Goal: Information Seeking & Learning: Check status

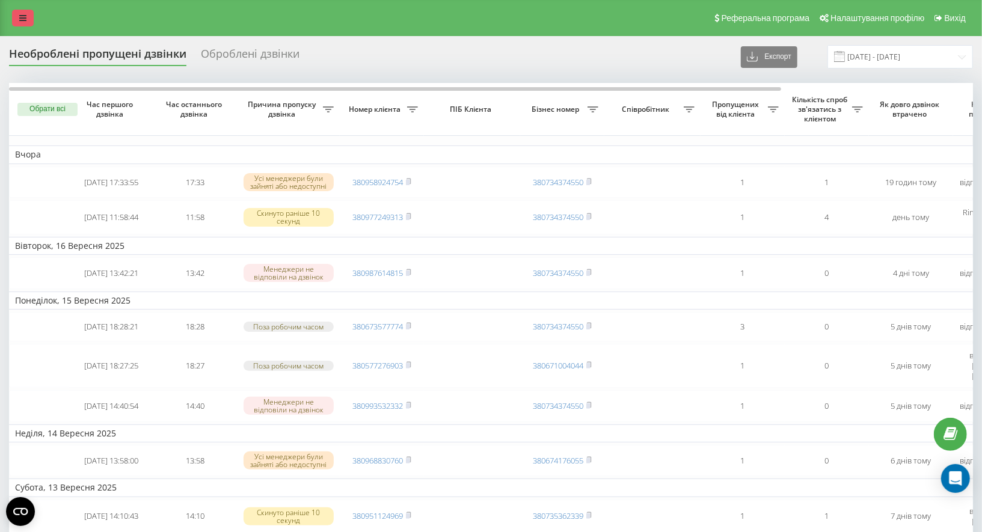
click at [28, 12] on link at bounding box center [23, 18] width 22 height 17
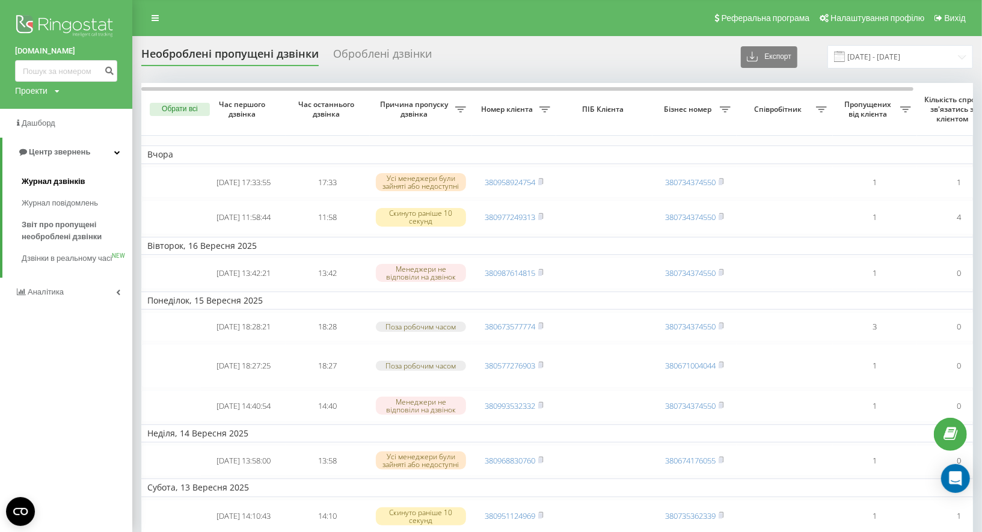
click at [73, 180] on span "Журнал дзвінків" at bounding box center [54, 182] width 64 height 12
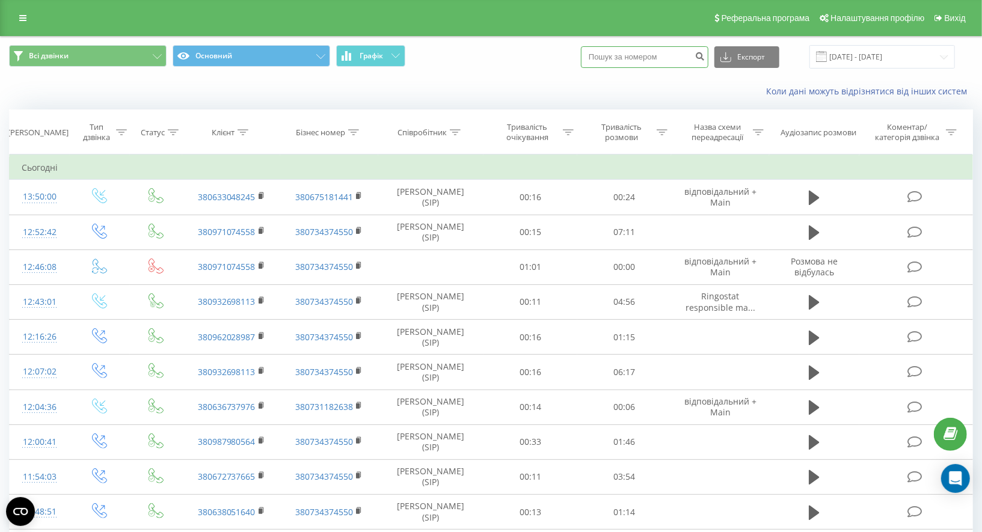
click at [656, 60] on input at bounding box center [645, 57] width 128 height 22
paste input "380633048245"
type input "380633048245"
